Goal: Information Seeking & Learning: Check status

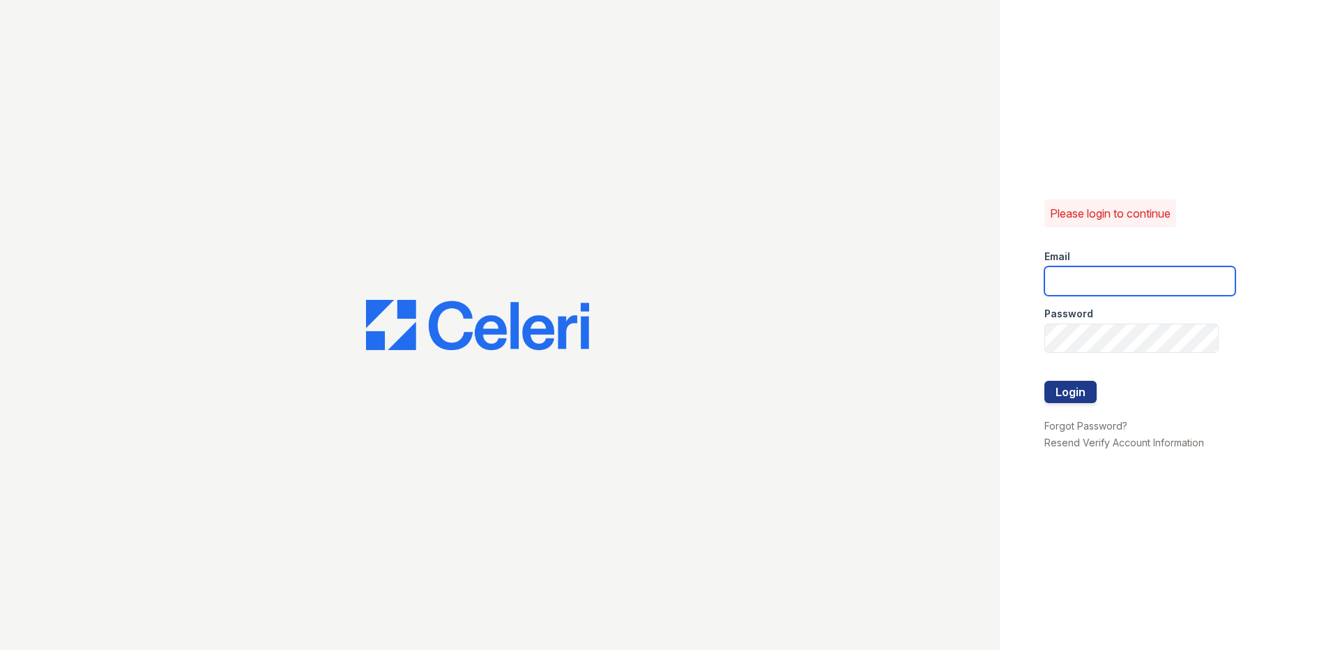
click at [1104, 284] on input "email" at bounding box center [1139, 280] width 191 height 29
type input "[EMAIL_ADDRESS][DOMAIN_NAME]"
click at [1044, 381] on button "Login" at bounding box center [1070, 392] width 52 height 22
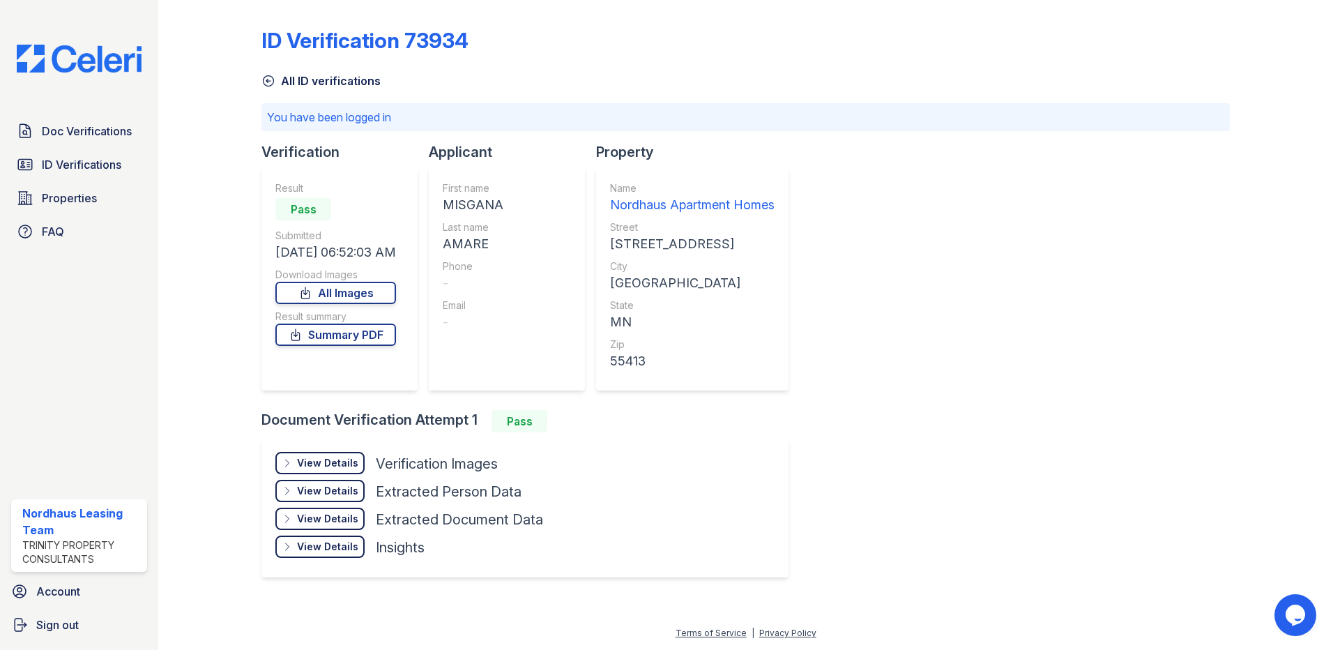
click at [130, 148] on div "Doc Verifications ID Verifications Properties FAQ" at bounding box center [79, 181] width 147 height 128
click at [114, 141] on link "Doc Verifications" at bounding box center [79, 131] width 136 height 28
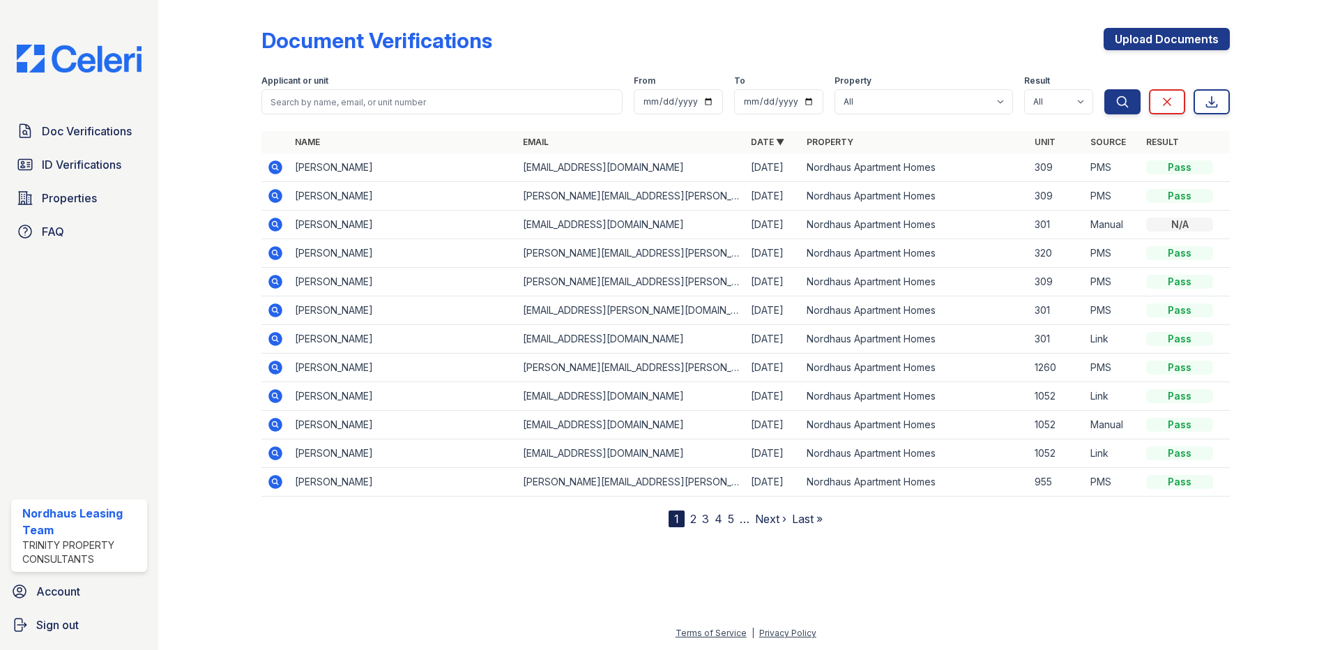
click at [286, 197] on td at bounding box center [275, 196] width 28 height 29
click at [280, 199] on icon at bounding box center [275, 196] width 14 height 14
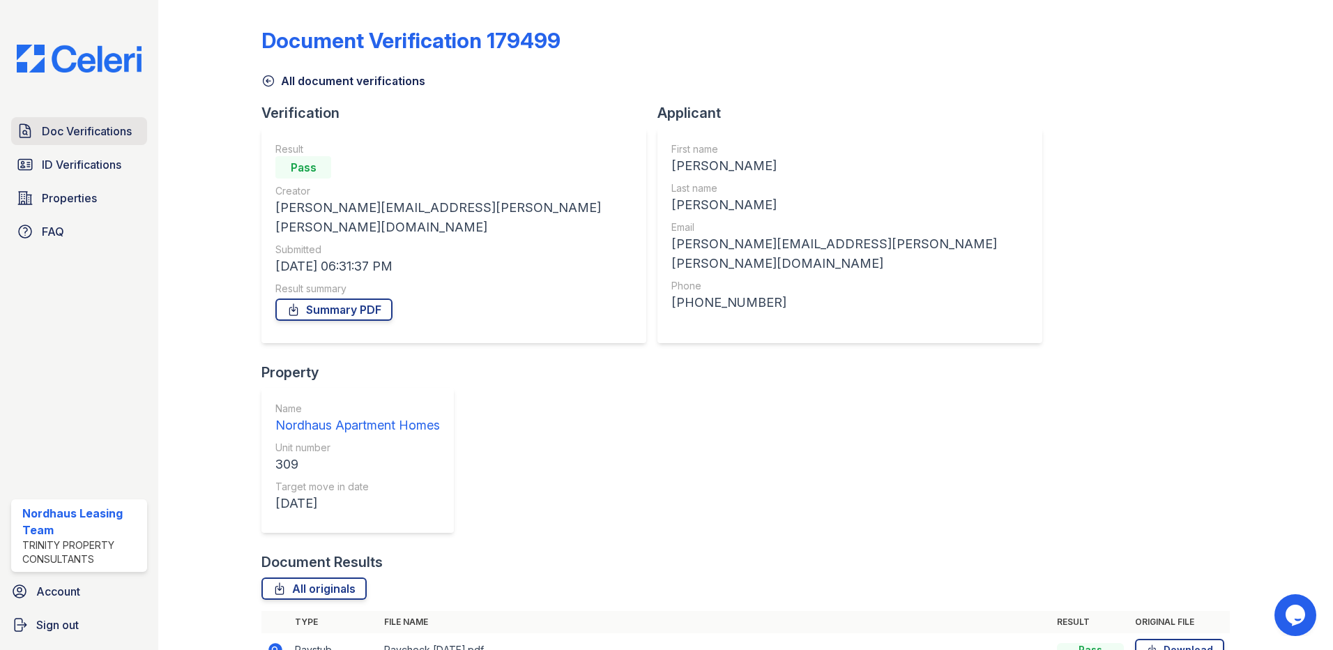
click at [100, 128] on span "Doc Verifications" at bounding box center [87, 131] width 90 height 17
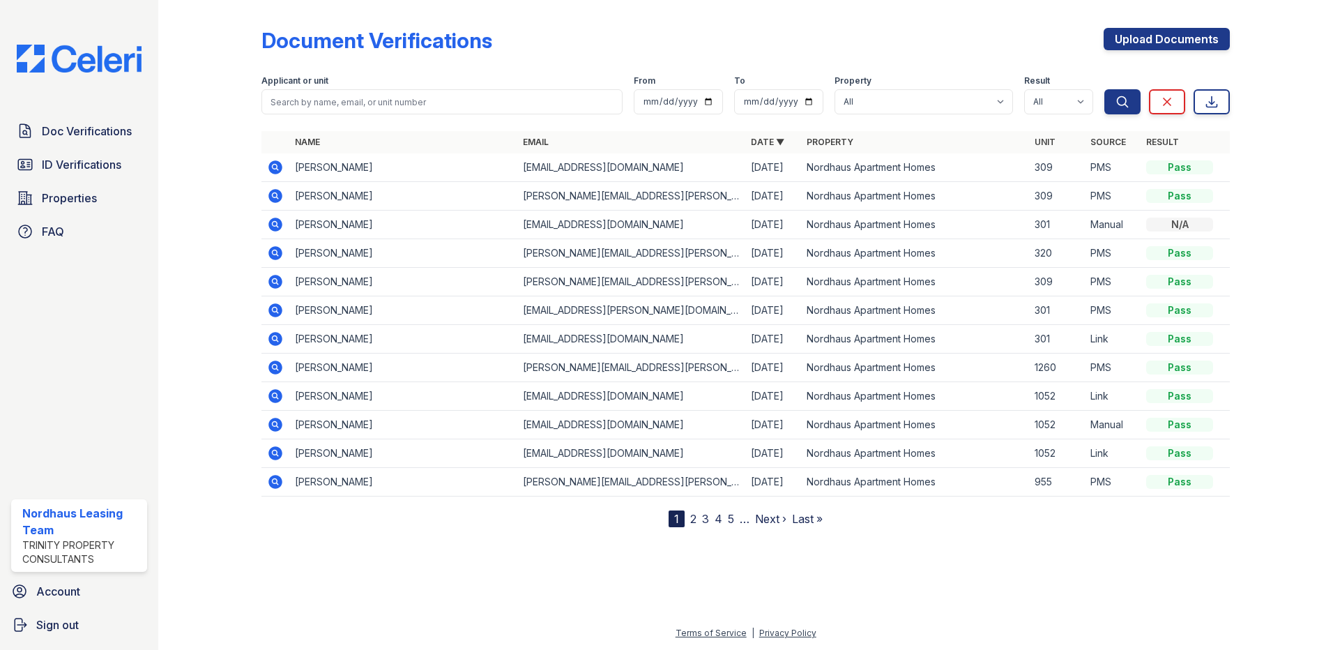
click at [96, 141] on link "Doc Verifications" at bounding box center [79, 131] width 136 height 28
click at [96, 160] on span "ID Verifications" at bounding box center [81, 164] width 79 height 17
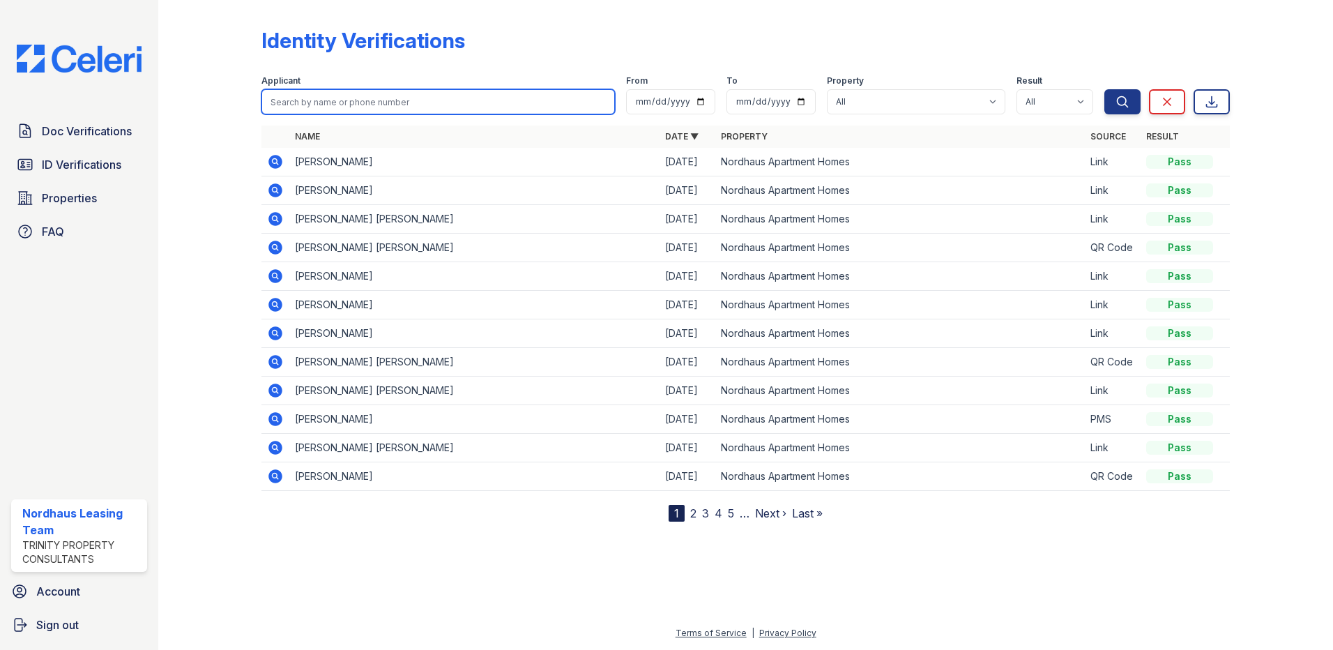
click at [348, 98] on input "search" at bounding box center [437, 101] width 353 height 25
type input "scott"
click at [1104, 89] on button "Search" at bounding box center [1122, 101] width 36 height 25
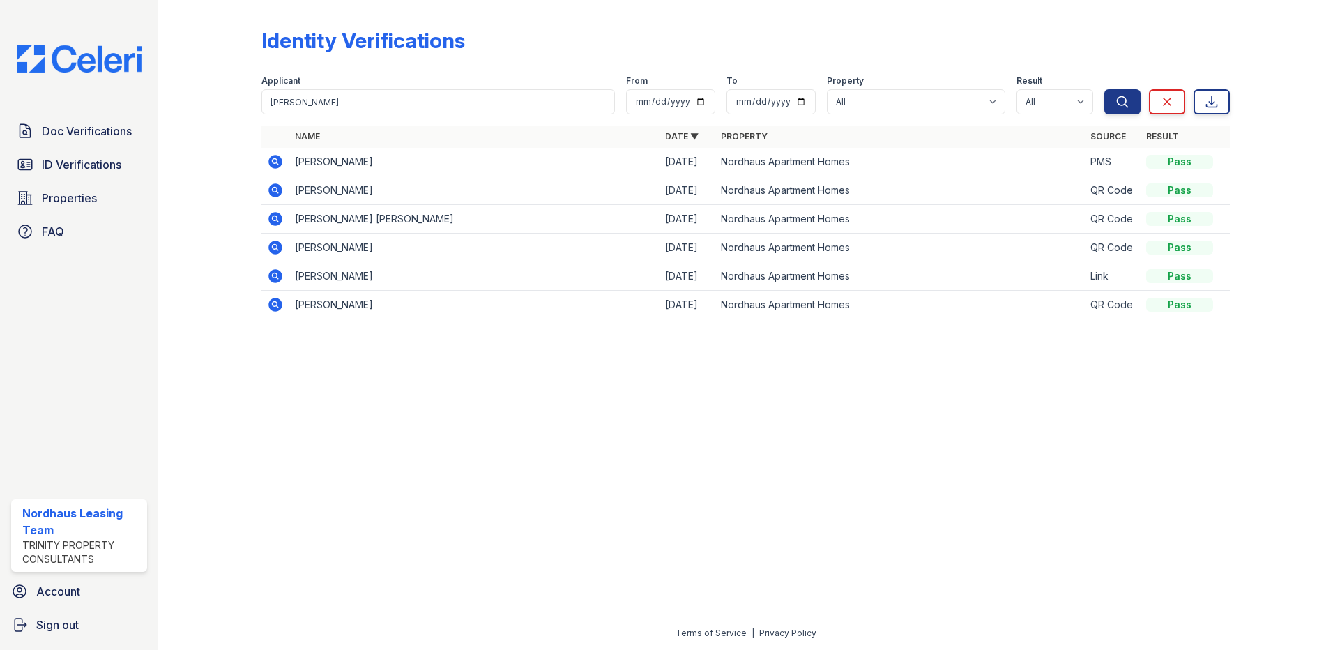
click at [277, 163] on icon at bounding box center [275, 161] width 17 height 17
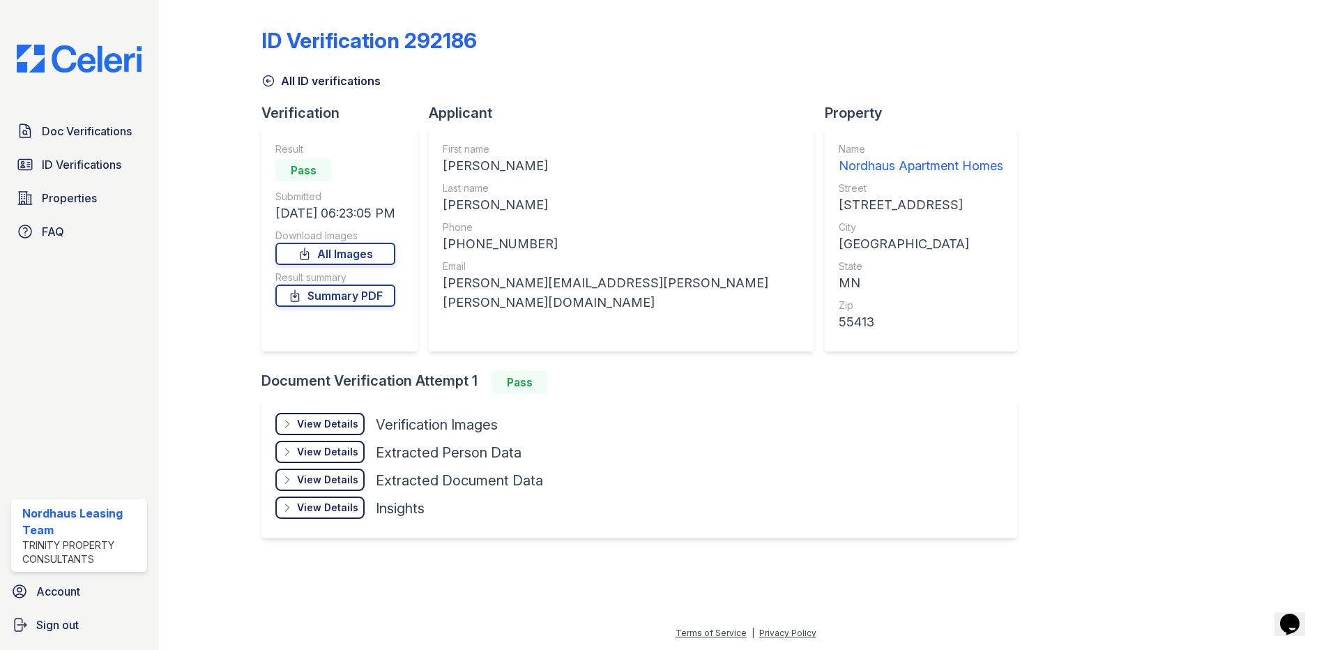
click at [321, 422] on div "View Details" at bounding box center [327, 424] width 61 height 14
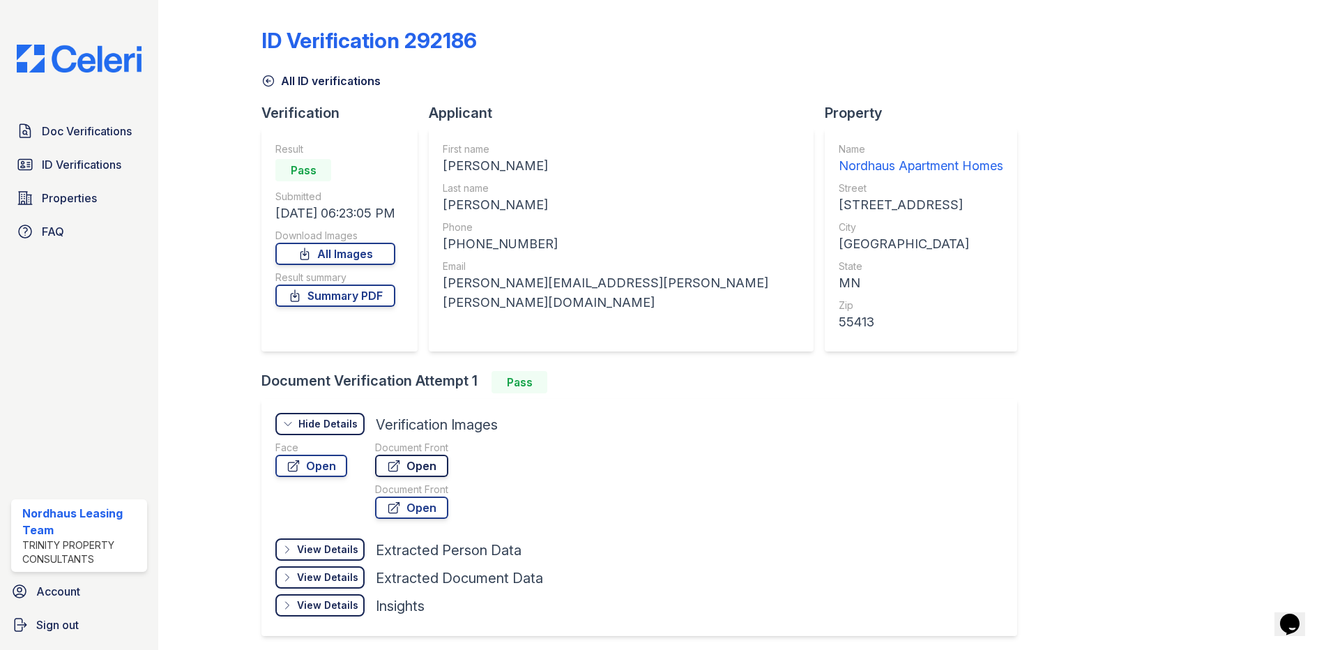
click at [421, 466] on link "Open" at bounding box center [411, 465] width 73 height 22
